Goal: Task Accomplishment & Management: Use online tool/utility

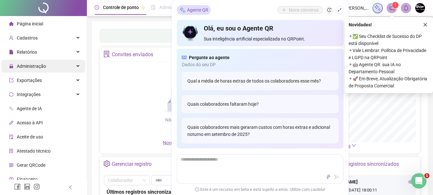
click at [60, 68] on div "Administração" at bounding box center [43, 66] width 84 height 13
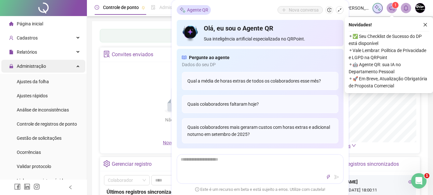
click at [61, 69] on div "Administração" at bounding box center [43, 66] width 84 height 13
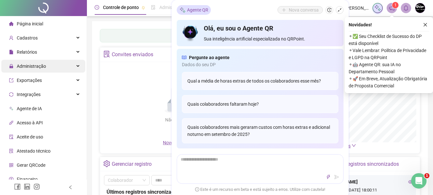
click at [60, 70] on div "Administração" at bounding box center [43, 66] width 84 height 13
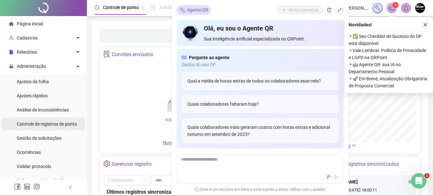
click at [57, 126] on span "Controle de registros de ponto" at bounding box center [47, 124] width 60 height 5
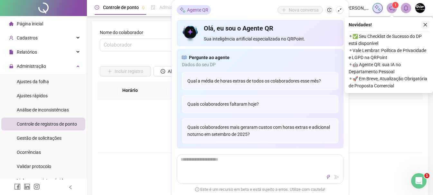
click at [425, 27] on icon "close" at bounding box center [425, 25] width 5 height 5
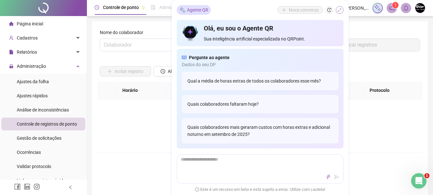
click at [340, 13] on button "button" at bounding box center [340, 10] width 8 height 8
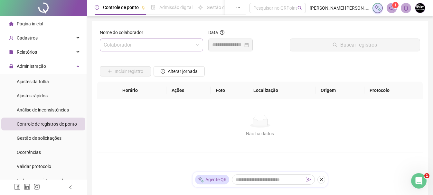
click at [189, 43] on input "search" at bounding box center [149, 45] width 90 height 12
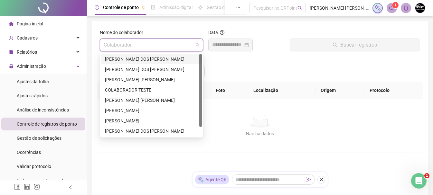
click at [170, 60] on div "[PERSON_NAME] DOS [PERSON_NAME]" at bounding box center [151, 59] width 93 height 7
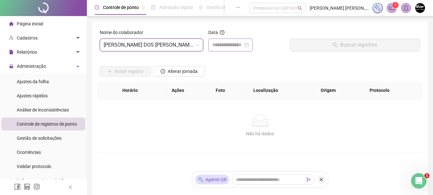
click at [249, 45] on div at bounding box center [230, 45] width 37 height 8
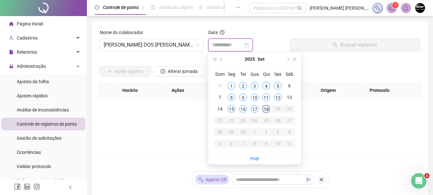
type input "**********"
click at [265, 108] on div "18" at bounding box center [266, 109] width 8 height 8
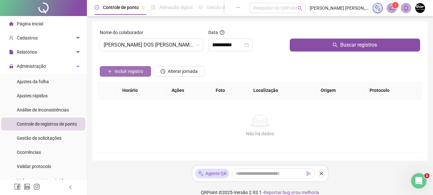
click at [132, 71] on span "Incluir registro" at bounding box center [129, 71] width 29 height 7
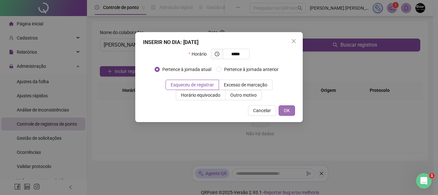
type input "*****"
click at [284, 109] on span "OK" at bounding box center [287, 110] width 6 height 7
